Goal: Task Accomplishment & Management: Manage account settings

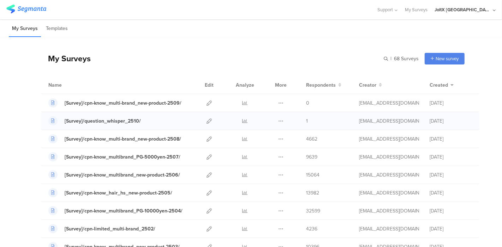
click at [206, 121] on div at bounding box center [208, 121] width 15 height 18
click at [206, 120] on icon at bounding box center [208, 121] width 5 height 5
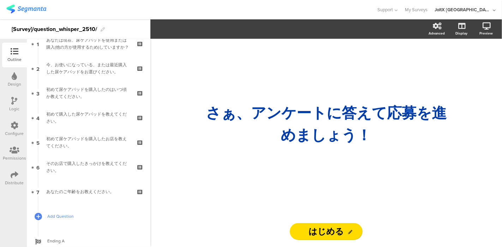
scroll to position [58, 0]
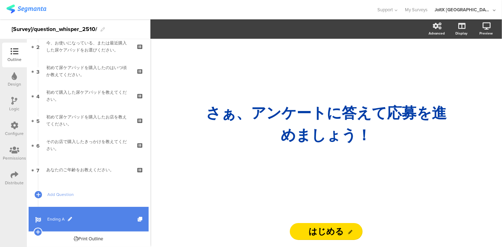
click at [47, 218] on span "Ending A" at bounding box center [92, 219] width 90 height 7
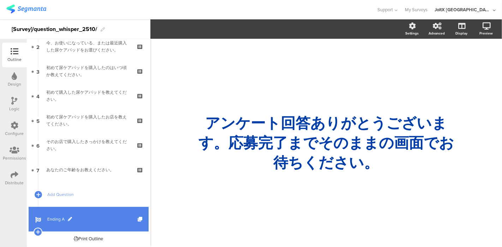
click at [68, 217] on span at bounding box center [70, 219] width 4 height 4
click at [255, 153] on div "アンケート回答ありがとうございます。応募完了までそのままの画面でお待ちください。 アンケート回答ありがとうございます。応募完了までそのままの画面でお待ちくださ…" at bounding box center [326, 143] width 265 height 63
click at [302, 183] on div "/ アンケート回答ありがとうございます。応募完了までそのままの画面でお待ちください。 アンケート回答ありがとうございます。応募完了までそのままの画面でお待ちく…" at bounding box center [326, 143] width 282 height 80
click at [301, 171] on div "アンケート回答ありがとうございます。応募完了までそのままの画面でお待ちください。 アンケート回答ありがとうございます。応募完了までそのままの画面でお待ちくださ…" at bounding box center [326, 143] width 265 height 63
click at [373, 169] on p "アンケート回答ありがとうございます。応募完了までそのままの画面でお待ちください。" at bounding box center [325, 143] width 261 height 59
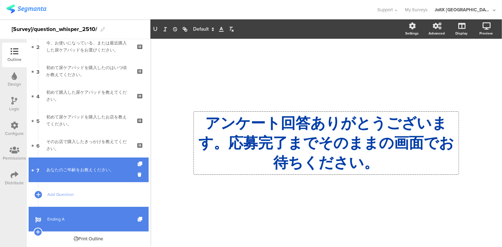
click at [70, 167] on div "あなたのご年齢をお教えください。" at bounding box center [88, 170] width 84 height 7
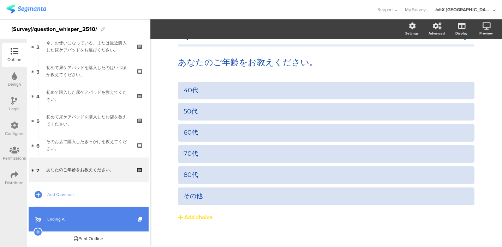
scroll to position [19, 0]
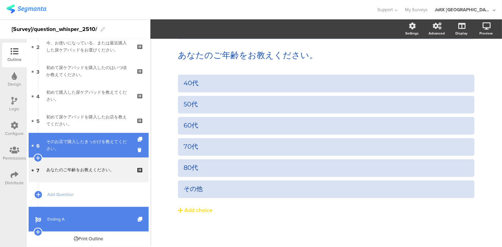
click at [72, 150] on div "そのお店で購入したきっかけを教えてください。" at bounding box center [88, 145] width 84 height 14
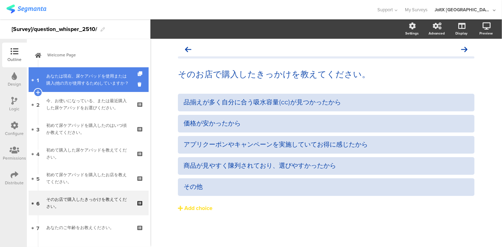
click at [89, 74] on div "あなたは現在、尿ケアパッドを使用または購入(他の方が使用するため)していますか？" at bounding box center [88, 80] width 84 height 14
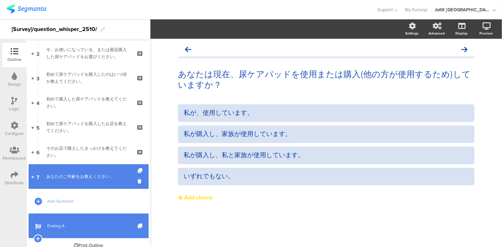
scroll to position [58, 0]
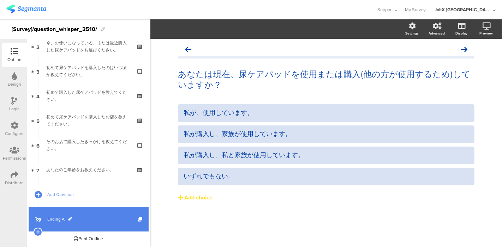
click at [34, 216] on div at bounding box center [38, 219] width 8 height 25
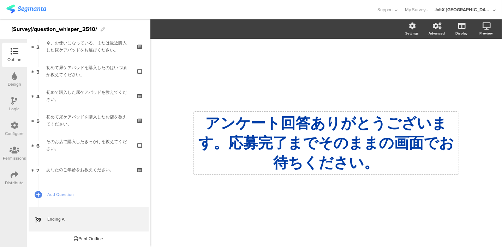
click at [370, 173] on div "アンケート回答ありがとうございます。応募完了までそのままの画面でお待ちください。 アンケート回答ありがとうございます。応募完了までそのままの画面でお待ちくださ…" at bounding box center [326, 143] width 265 height 63
click at [375, 166] on p "アンケート回答ありがとうございます。応募完了までそのままの画面でお待ちください。" at bounding box center [325, 143] width 261 height 59
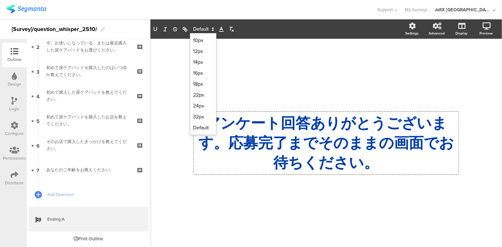
click at [212, 30] on icon at bounding box center [213, 29] width 6 height 6
click at [329, 83] on div "/ アンケート回答ありがとうございます。応募完了までそのままの画面でお待ちください。 アンケート回答ありがとうございます。応募完了までそのままの画面でお待ちく…" at bounding box center [326, 139] width 296 height 201
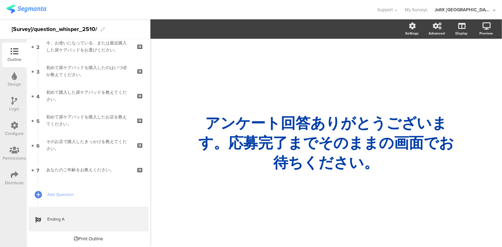
click at [264, 44] on div "/ アンケート回答ありがとうございます。応募完了までそのままの画面でお待ちください。 アンケート回答ありがとうございます。応募完了までそのままの画面でお待ちく…" at bounding box center [326, 139] width 296 height 201
click at [263, 135] on p "アンケート回答ありがとうございます。応募完了までそのままの画面でお待ちください。" at bounding box center [325, 143] width 261 height 59
click at [374, 172] on p "アンケート回答ありがとうございます。応募完了までそのままの画面でお待ちください。" at bounding box center [325, 143] width 261 height 59
click at [411, 28] on icon at bounding box center [412, 26] width 7 height 7
click at [435, 32] on div "Advanced" at bounding box center [436, 33] width 16 height 5
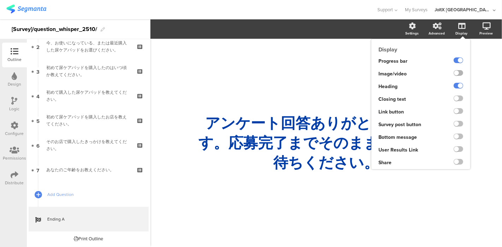
click at [458, 71] on label at bounding box center [458, 73] width 10 height 6
click at [0, 0] on input "checkbox" at bounding box center [0, 0] width 0 height 0
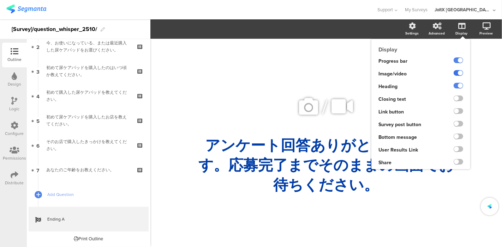
click at [458, 71] on label at bounding box center [458, 73] width 10 height 6
click at [0, 0] on input "checkbox" at bounding box center [0, 0] width 0 height 0
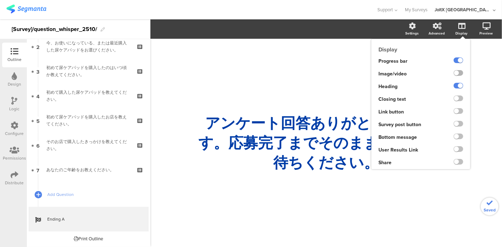
click at [458, 71] on label at bounding box center [458, 73] width 10 height 6
click at [0, 0] on input "checkbox" at bounding box center [0, 0] width 0 height 0
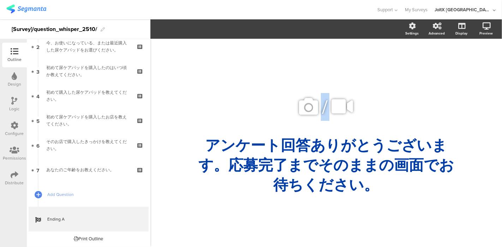
drag, startPoint x: 291, startPoint y: 119, endPoint x: 280, endPoint y: 222, distance: 103.6
click at [280, 222] on div "/ アンケート回答ありがとうございます。応募完了までそのままの画面でお待ちください。 アンケート回答ありがとうございます。応募完了までそのままの画面でお待ちく…" at bounding box center [326, 139] width 296 height 201
click at [279, 190] on div "アンケート回答ありがとうございます。応募完了までそのままの画面でお待ちください。 アンケート回答ありがとうございます。応募完了までそのままの画面でお待ちくださ…" at bounding box center [326, 165] width 265 height 63
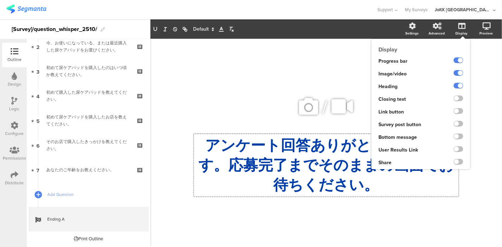
click at [463, 31] on div "Display" at bounding box center [461, 33] width 12 height 5
click at [458, 73] on label at bounding box center [458, 73] width 10 height 6
click at [0, 0] on input "checkbox" at bounding box center [0, 0] width 0 height 0
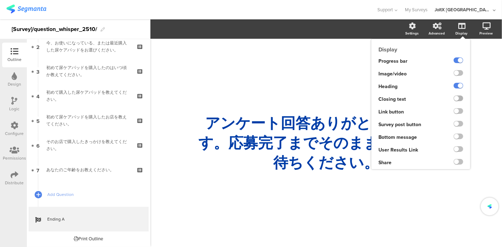
click at [458, 97] on label at bounding box center [458, 99] width 10 height 6
click at [0, 0] on input "checkbox" at bounding box center [0, 0] width 0 height 0
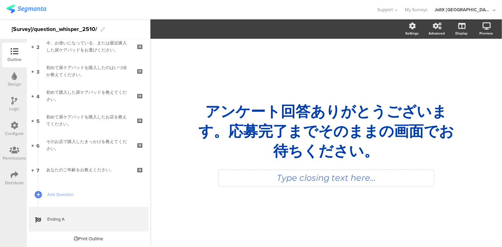
click at [387, 185] on div "Type closing text here..." at bounding box center [325, 178] width 215 height 16
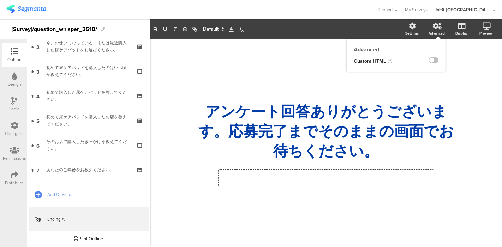
click at [442, 27] on div "Advanced" at bounding box center [440, 29] width 25 height 18
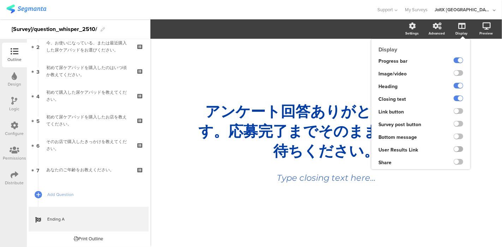
click at [461, 150] on label at bounding box center [458, 149] width 10 height 6
click at [0, 0] on input "checkbox" at bounding box center [0, 0] width 0 height 0
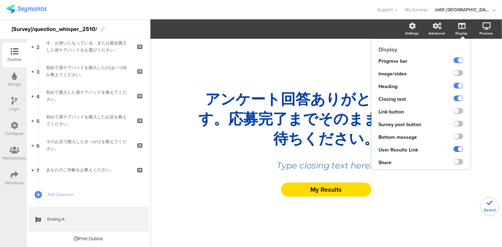
click at [461, 150] on label at bounding box center [458, 149] width 10 height 6
click at [0, 0] on input "checkbox" at bounding box center [0, 0] width 0 height 0
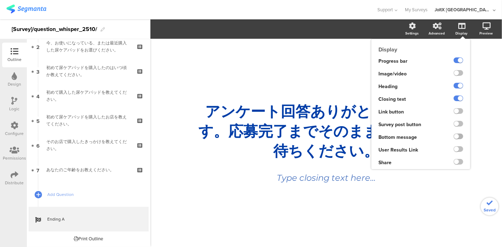
click at [459, 136] on label at bounding box center [458, 137] width 10 height 6
click at [0, 0] on input "checkbox" at bounding box center [0, 0] width 0 height 0
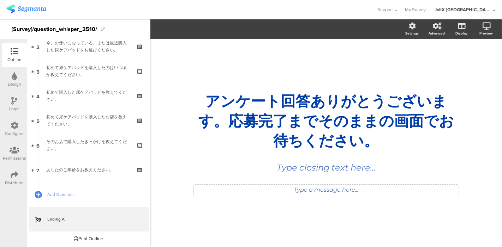
click at [382, 192] on div "Type a message here..." at bounding box center [326, 190] width 265 height 11
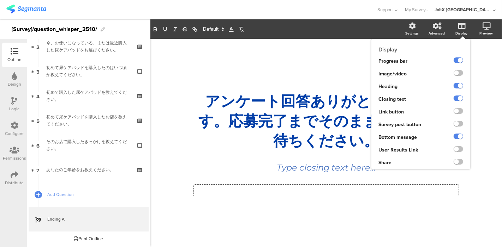
click at [458, 30] on div "Display" at bounding box center [464, 29] width 25 height 18
click at [458, 138] on label at bounding box center [458, 137] width 10 height 6
click at [0, 0] on input "checkbox" at bounding box center [0, 0] width 0 height 0
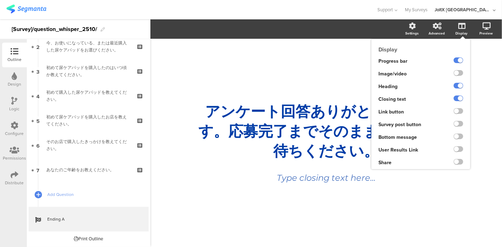
click at [459, 127] on ng-transclude at bounding box center [458, 125] width 10 height 8
click at [459, 125] on label at bounding box center [458, 124] width 10 height 6
click at [0, 0] on input "checkbox" at bounding box center [0, 0] width 0 height 0
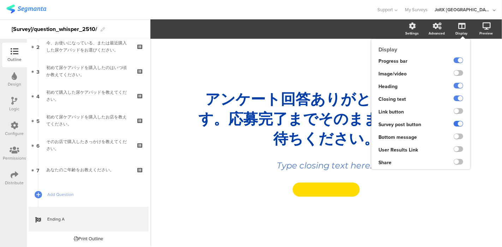
click at [459, 125] on label at bounding box center [458, 124] width 10 height 6
click at [0, 0] on input "checkbox" at bounding box center [0, 0] width 0 height 0
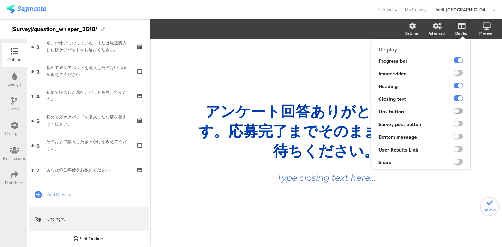
click at [460, 111] on label at bounding box center [458, 111] width 10 height 6
click at [0, 0] on input "checkbox" at bounding box center [0, 0] width 0 height 0
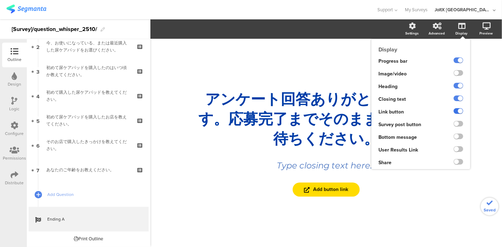
click at [460, 111] on label at bounding box center [458, 111] width 10 height 6
click at [0, 0] on input "checkbox" at bounding box center [0, 0] width 0 height 0
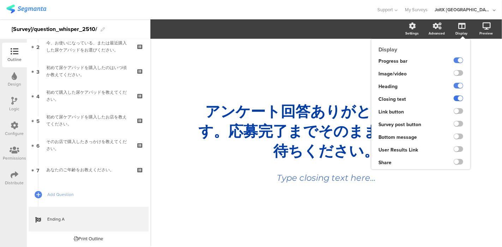
click at [460, 96] on label at bounding box center [458, 99] width 10 height 6
click at [0, 0] on input "checkbox" at bounding box center [0, 0] width 0 height 0
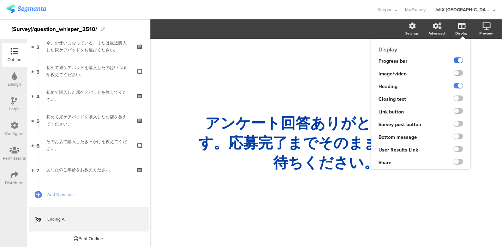
click at [458, 60] on label at bounding box center [458, 61] width 10 height 6
click at [0, 0] on input "checkbox" at bounding box center [0, 0] width 0 height 0
click at [458, 60] on label at bounding box center [458, 61] width 10 height 6
click at [0, 0] on input "checkbox" at bounding box center [0, 0] width 0 height 0
click at [458, 73] on label at bounding box center [458, 73] width 10 height 6
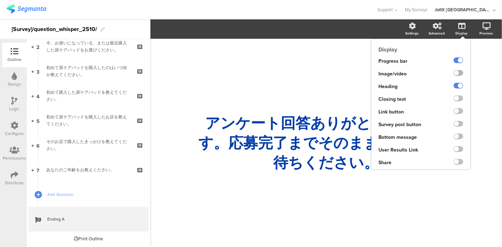
click at [0, 0] on input "checkbox" at bounding box center [0, 0] width 0 height 0
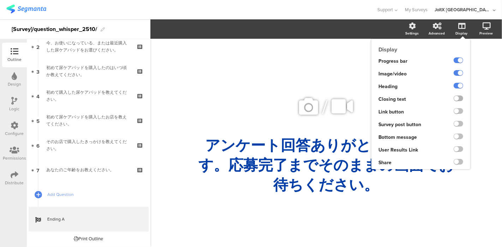
click at [457, 100] on label at bounding box center [458, 99] width 10 height 6
click at [0, 0] on input "checkbox" at bounding box center [0, 0] width 0 height 0
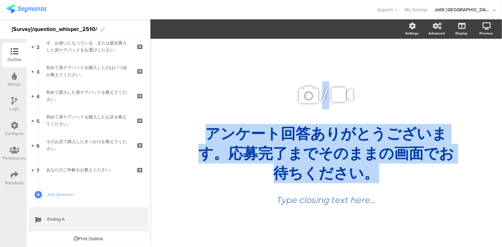
drag, startPoint x: 322, startPoint y: 103, endPoint x: 305, endPoint y: 224, distance: 121.8
click at [305, 224] on div "/ アンケート回答ありがとうございます。応募完了までそのままの画面でお待ちください。 アンケート回答ありがとうございます。応募完了までそのままの画面でお待ちく…" at bounding box center [326, 139] width 296 height 201
click at [304, 213] on div "/ アンケート回答ありがとうございます。応募完了までそのままの画面でお待ちください。 アンケート回答ありがとうございます。応募完了までそのままの画面でお待ちく…" at bounding box center [326, 143] width 282 height 148
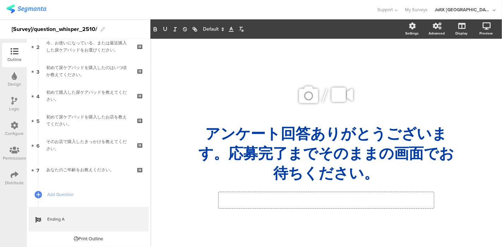
drag, startPoint x: 304, startPoint y: 209, endPoint x: 285, endPoint y: 62, distance: 147.7
click at [285, 62] on div "/ アンケート回答ありがとうございます。応募完了までそのままの画面でお待ちください。 アンケート回答ありがとうございます。応募完了までそのままの画面でお待ちく…" at bounding box center [326, 139] width 296 height 201
click at [287, 110] on cover-media-container "/" at bounding box center [325, 102] width 261 height 44
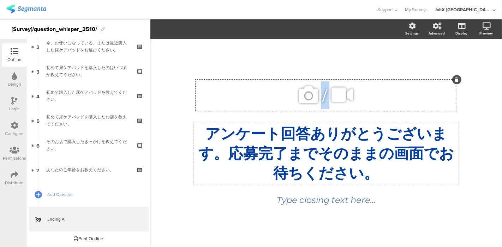
drag, startPoint x: 287, startPoint y: 110, endPoint x: 281, endPoint y: 144, distance: 34.8
click at [281, 144] on div "/ アンケート回答ありがとうございます。応募完了までそのままの画面でお待ちください。 アンケート回答ありがとうございます。応募完了までそのままの画面でお待ちく…" at bounding box center [326, 143] width 282 height 148
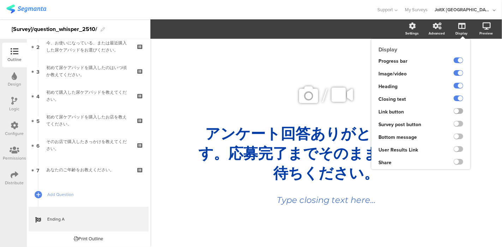
click at [457, 111] on label at bounding box center [458, 111] width 10 height 6
click at [0, 0] on input "checkbox" at bounding box center [0, 0] width 0 height 0
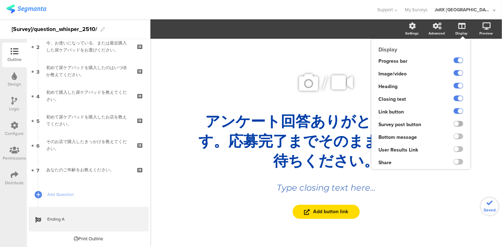
click at [455, 123] on label at bounding box center [458, 124] width 10 height 6
click at [0, 0] on input "checkbox" at bounding box center [0, 0] width 0 height 0
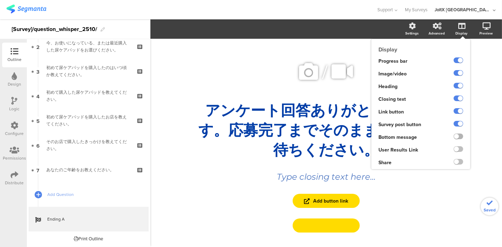
click at [453, 135] on label at bounding box center [458, 137] width 10 height 6
click at [0, 0] on input "checkbox" at bounding box center [0, 0] width 0 height 0
click at [457, 136] on label at bounding box center [458, 137] width 10 height 6
click at [0, 0] on input "checkbox" at bounding box center [0, 0] width 0 height 0
click at [454, 136] on label at bounding box center [458, 137] width 10 height 6
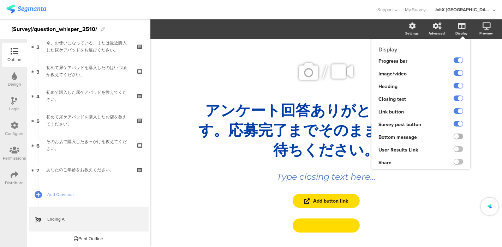
click at [0, 0] on input "checkbox" at bounding box center [0, 0] width 0 height 0
click at [454, 136] on label at bounding box center [458, 137] width 10 height 6
click at [0, 0] on input "checkbox" at bounding box center [0, 0] width 0 height 0
click at [453, 150] on label at bounding box center [458, 149] width 10 height 6
click at [0, 0] on input "checkbox" at bounding box center [0, 0] width 0 height 0
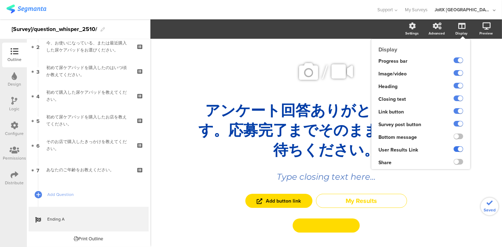
click at [453, 150] on label at bounding box center [458, 149] width 10 height 6
click at [0, 0] on input "checkbox" at bounding box center [0, 0] width 0 height 0
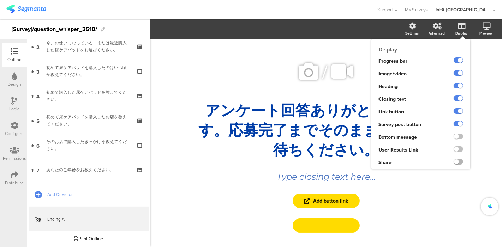
click at [453, 164] on label at bounding box center [458, 162] width 10 height 6
click at [0, 0] on input "checkbox" at bounding box center [0, 0] width 0 height 0
click at [453, 163] on label at bounding box center [458, 162] width 10 height 6
click at [0, 0] on input "checkbox" at bounding box center [0, 0] width 0 height 0
click at [453, 124] on label at bounding box center [458, 124] width 10 height 6
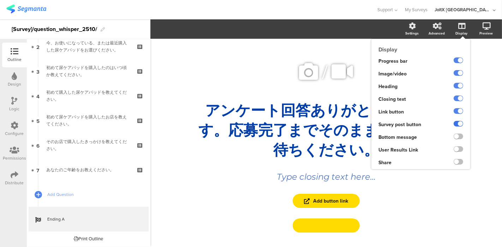
click at [0, 0] on input "checkbox" at bounding box center [0, 0] width 0 height 0
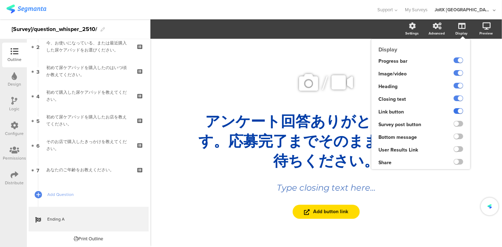
click at [457, 110] on label at bounding box center [458, 111] width 10 height 6
click at [0, 0] on input "checkbox" at bounding box center [0, 0] width 0 height 0
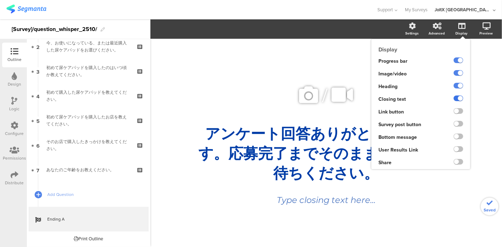
click at [461, 97] on label at bounding box center [458, 99] width 10 height 6
click at [0, 0] on input "checkbox" at bounding box center [0, 0] width 0 height 0
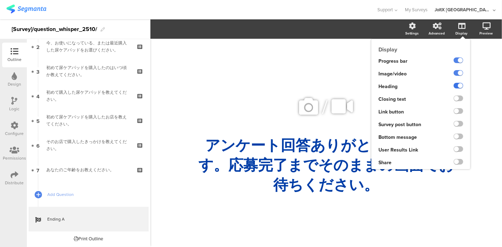
click at [460, 88] on label at bounding box center [458, 86] width 10 height 6
click at [0, 0] on input "checkbox" at bounding box center [0, 0] width 0 height 0
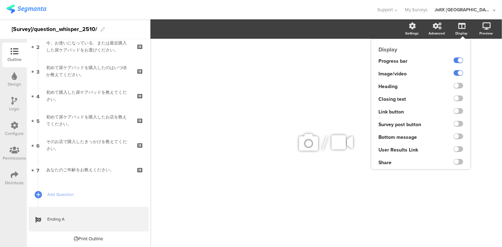
click at [461, 101] on div at bounding box center [458, 99] width 10 height 6
click at [460, 96] on label at bounding box center [458, 99] width 10 height 6
click at [0, 0] on input "checkbox" at bounding box center [0, 0] width 0 height 0
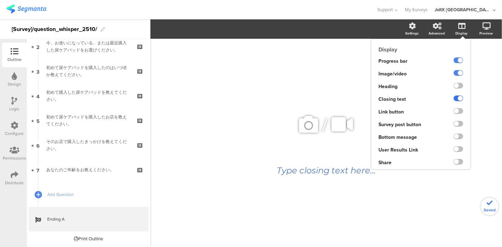
click at [460, 96] on label at bounding box center [458, 99] width 10 height 6
click at [0, 0] on input "checkbox" at bounding box center [0, 0] width 0 height 0
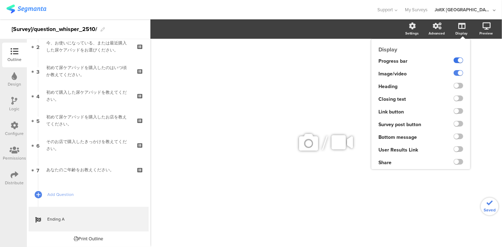
click at [460, 60] on label at bounding box center [458, 61] width 10 height 6
click at [0, 0] on input "checkbox" at bounding box center [0, 0] width 0 height 0
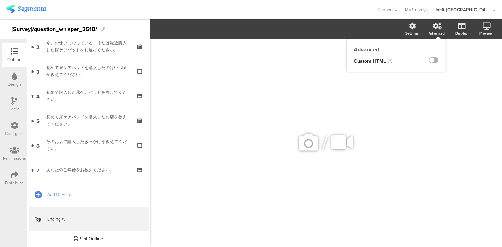
click at [432, 61] on label at bounding box center [434, 61] width 10 height 6
click at [0, 0] on input "checkbox" at bounding box center [0, 0] width 0 height 0
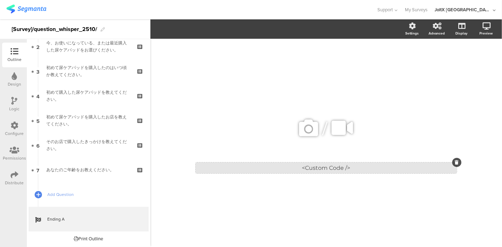
click at [358, 164] on div "<Custom Code />" at bounding box center [325, 168] width 261 height 11
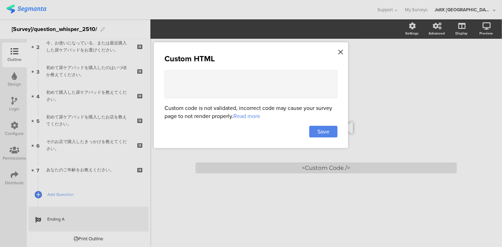
click at [339, 50] on icon at bounding box center [340, 52] width 5 height 8
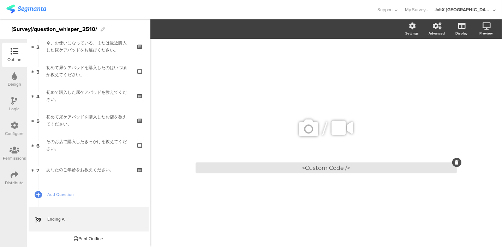
click at [458, 159] on div at bounding box center [456, 162] width 9 height 9
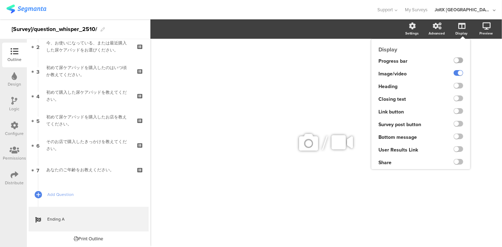
click at [460, 61] on label at bounding box center [458, 61] width 10 height 6
click at [0, 0] on input "checkbox" at bounding box center [0, 0] width 0 height 0
click at [459, 59] on label at bounding box center [458, 61] width 10 height 6
click at [0, 0] on input "checkbox" at bounding box center [0, 0] width 0 height 0
click at [458, 86] on label at bounding box center [458, 86] width 10 height 6
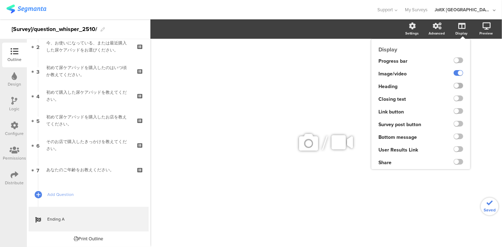
click at [0, 0] on input "checkbox" at bounding box center [0, 0] width 0 height 0
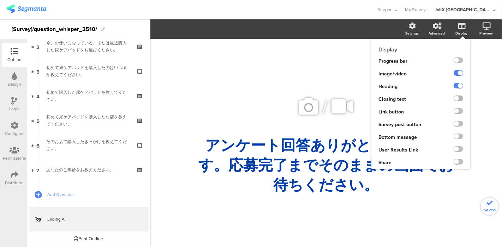
click at [457, 97] on label at bounding box center [458, 99] width 10 height 6
click at [0, 0] on input "checkbox" at bounding box center [0, 0] width 0 height 0
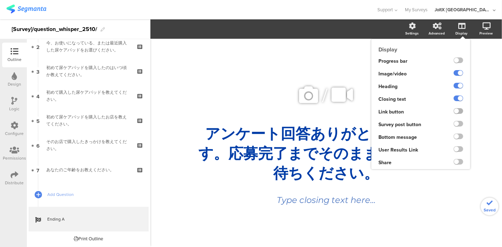
click at [457, 111] on label at bounding box center [458, 111] width 10 height 6
click at [0, 0] on input "checkbox" at bounding box center [0, 0] width 0 height 0
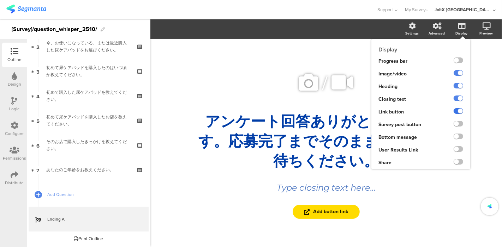
click at [457, 111] on label at bounding box center [458, 111] width 10 height 6
click at [0, 0] on input "checkbox" at bounding box center [0, 0] width 0 height 0
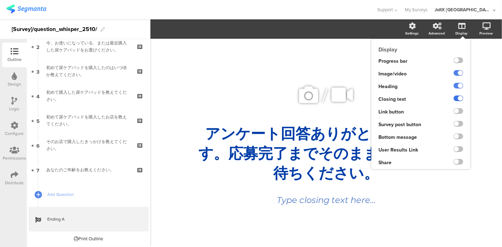
click at [459, 97] on label at bounding box center [458, 99] width 10 height 6
click at [0, 0] on input "checkbox" at bounding box center [0, 0] width 0 height 0
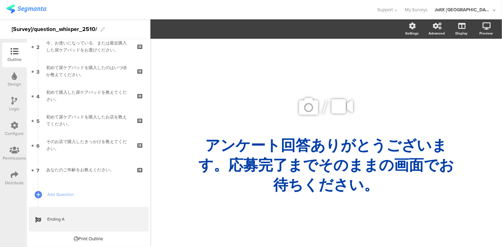
click at [184, 222] on div "/ アンケート回答ありがとうございます。応募完了までそのままの画面でお待ちください。 アンケート回答ありがとうございます。応募完了までそのままの画面でお待ちく…" at bounding box center [326, 139] width 296 height 201
